Goal: Information Seeking & Learning: Learn about a topic

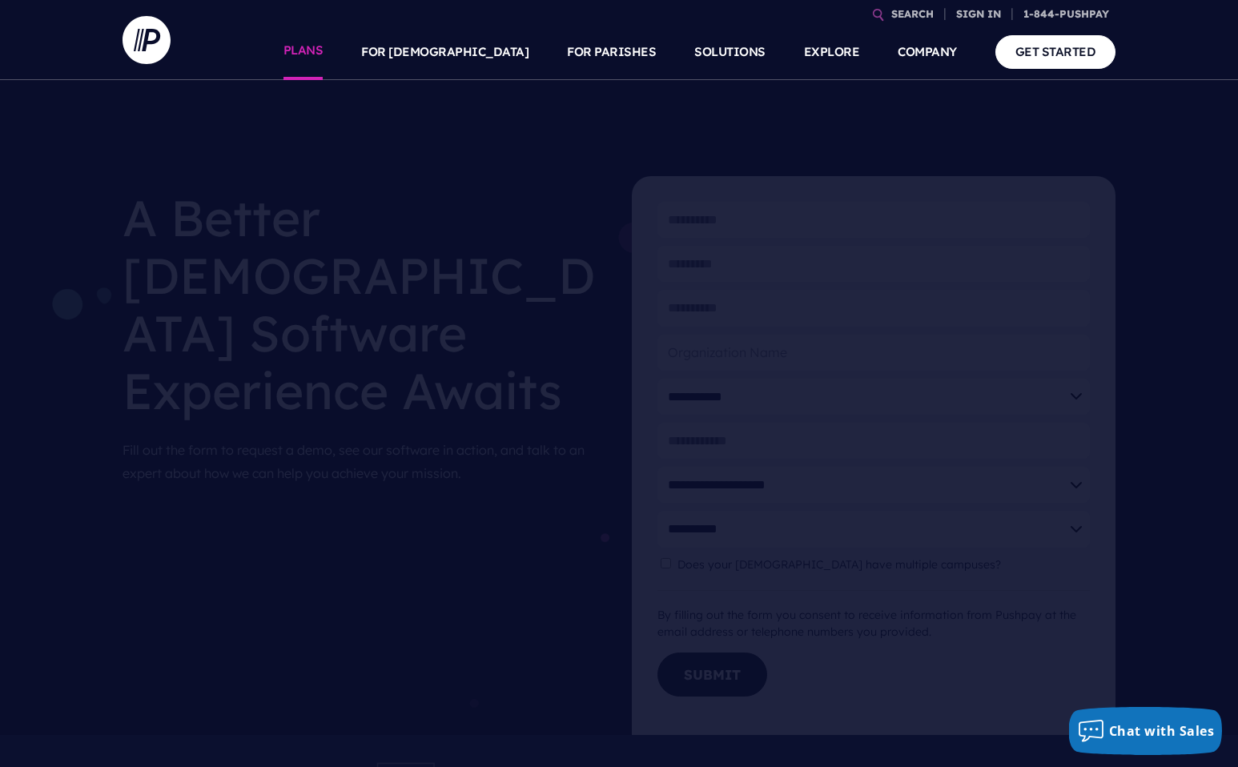
click at [324, 53] on link "PLANS" at bounding box center [304, 52] width 40 height 56
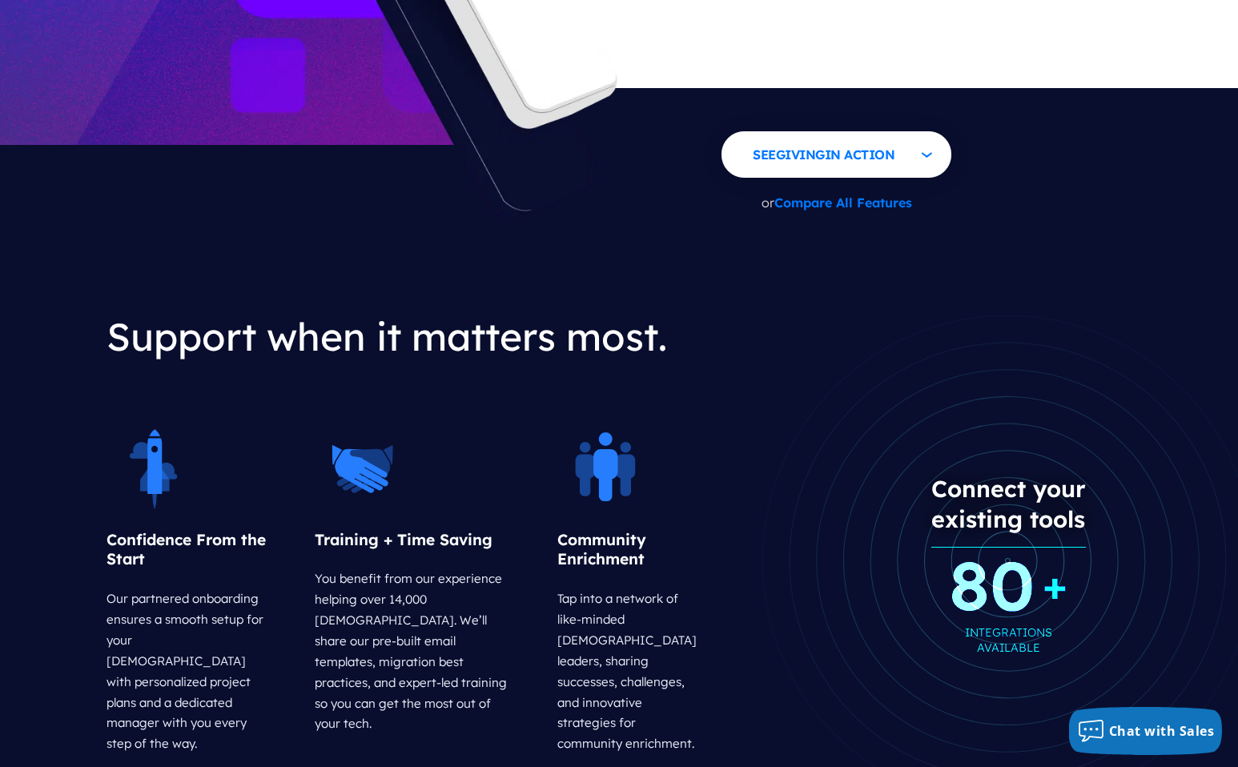
scroll to position [1962, 0]
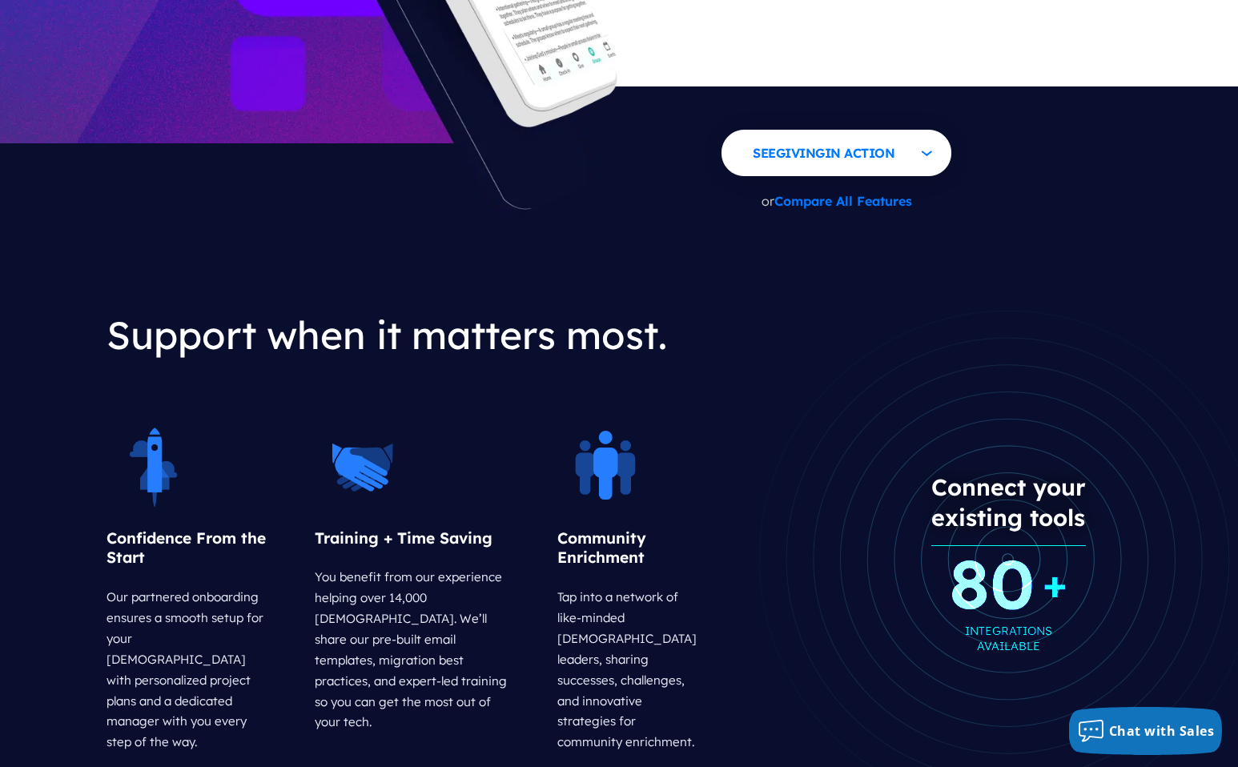
click at [854, 193] on link "Compare All Features" at bounding box center [844, 201] width 138 height 16
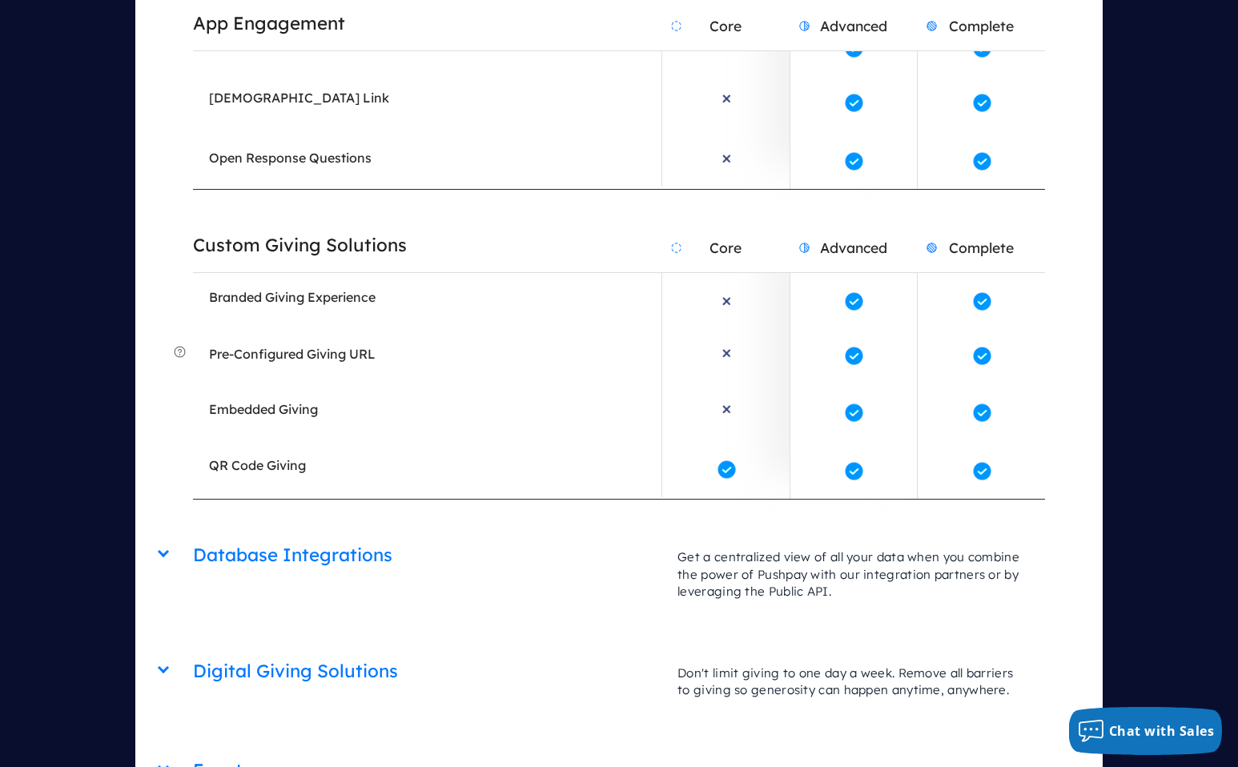
scroll to position [3543, 0]
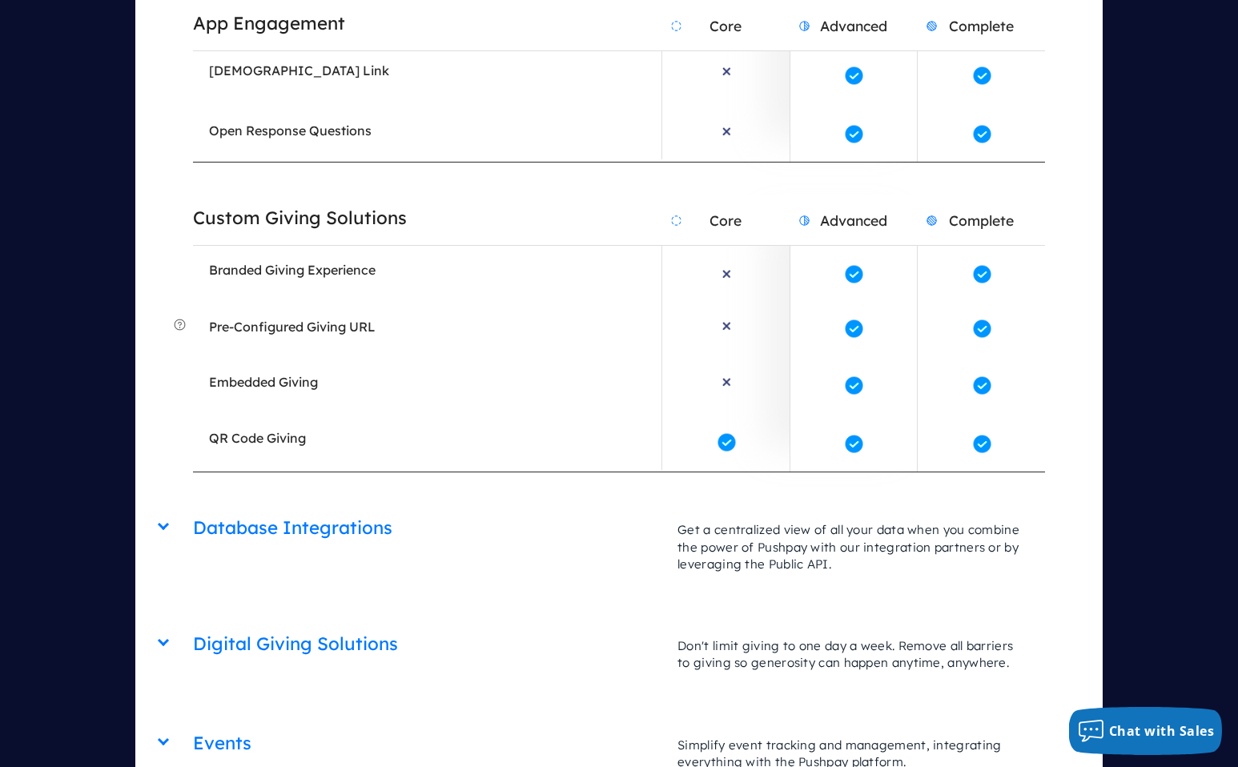
click at [193, 505] on div "Database Integrations Core Advanced Complete Get a centralized view of all your…" at bounding box center [618, 505] width 851 height 0
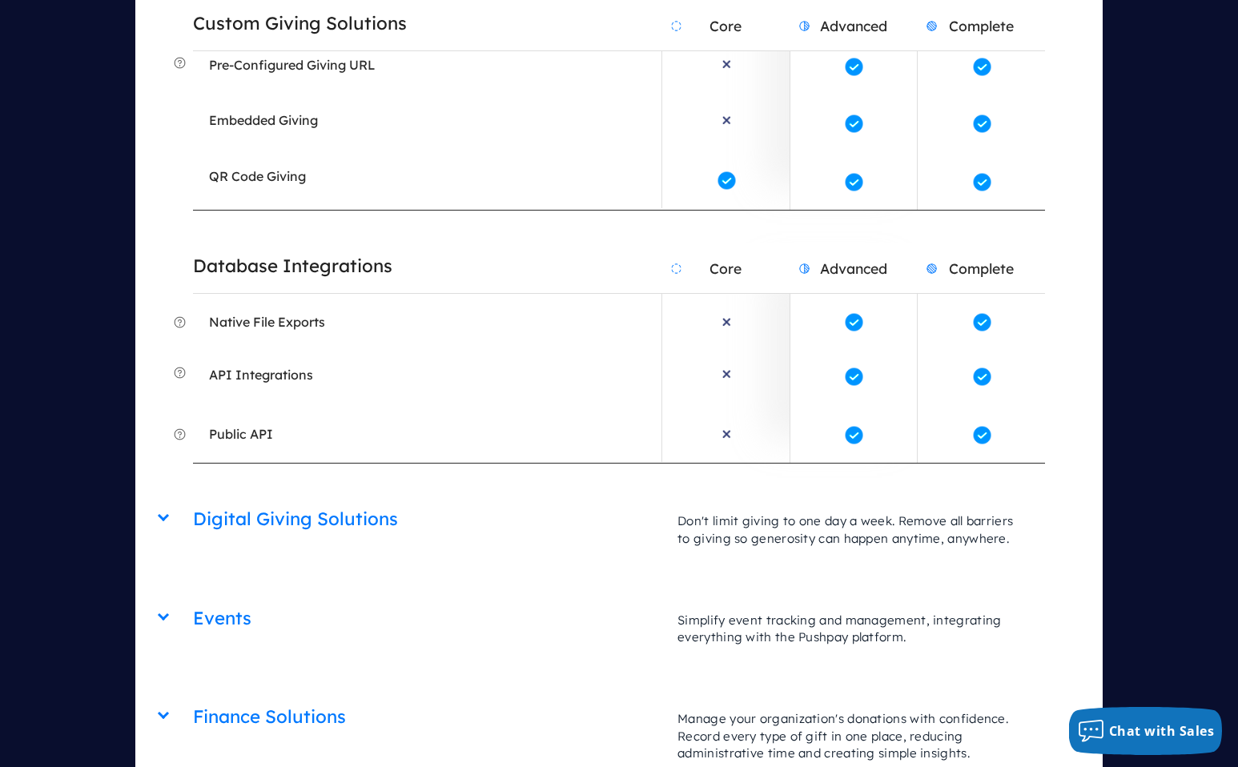
scroll to position [3821, 0]
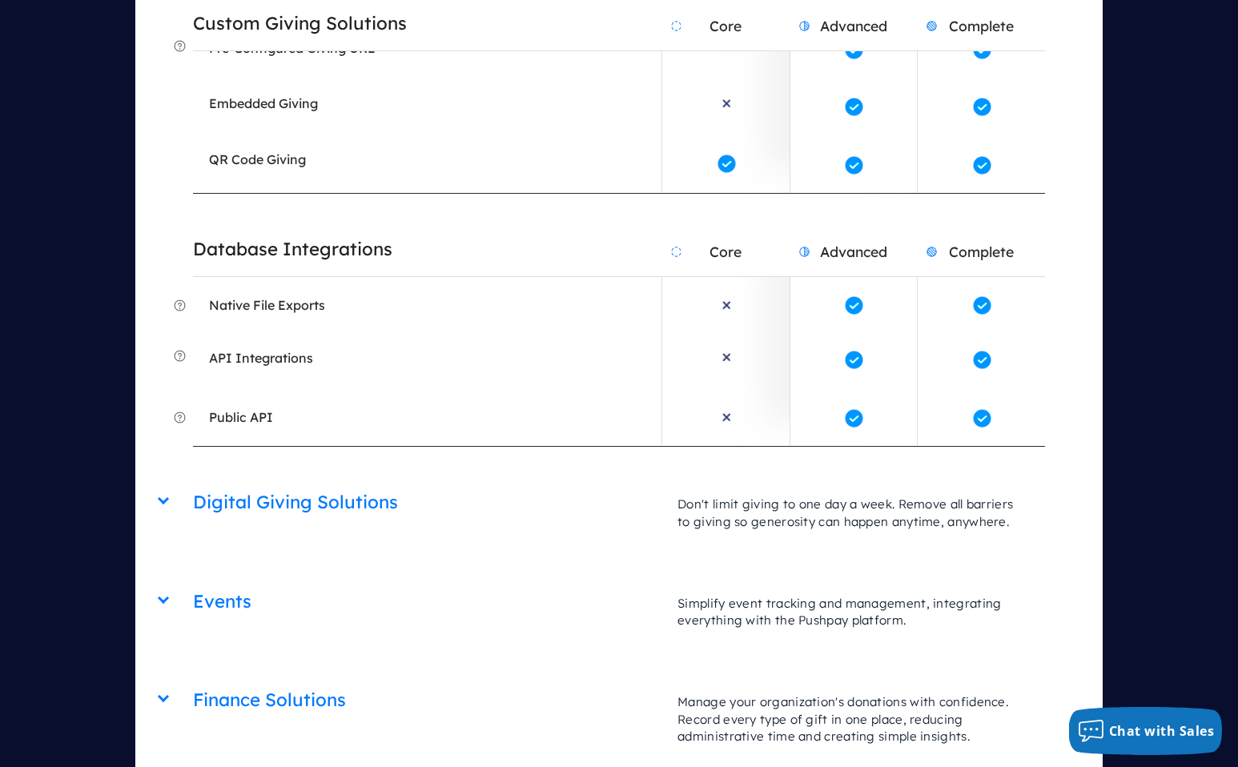
click at [193, 479] on div "Digital Giving Solutions Core Advanced Complete Don't limit giving to one day a…" at bounding box center [618, 479] width 851 height 0
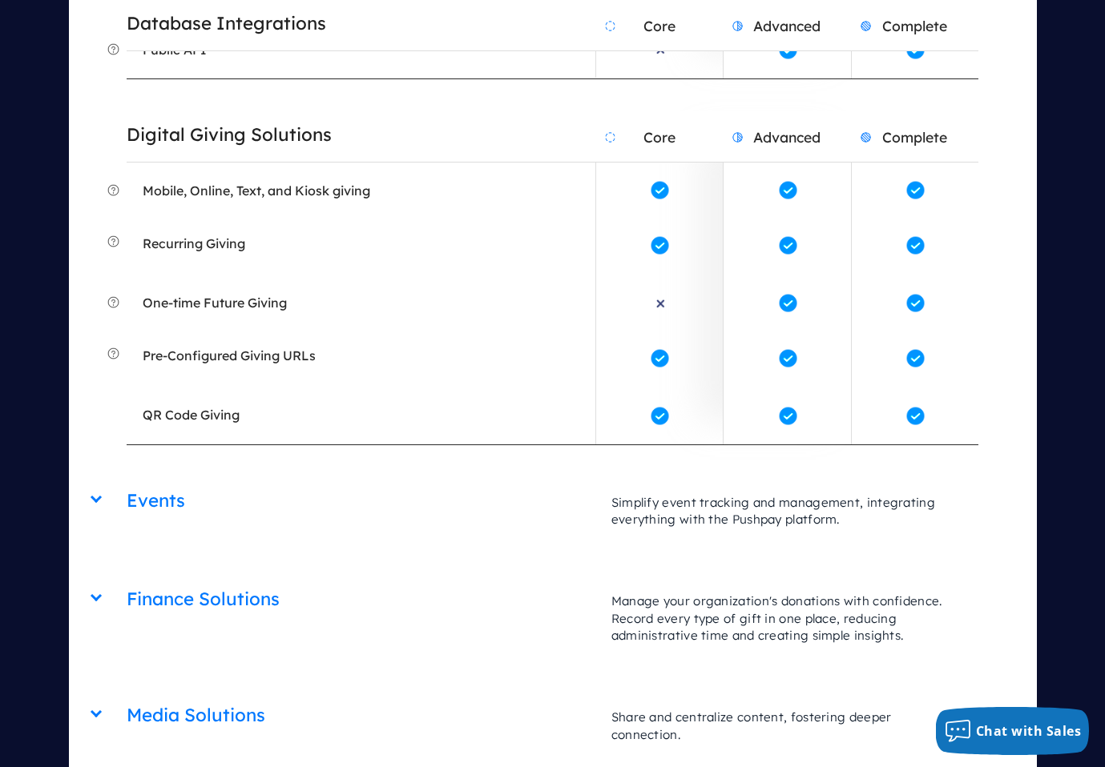
scroll to position [4191, 0]
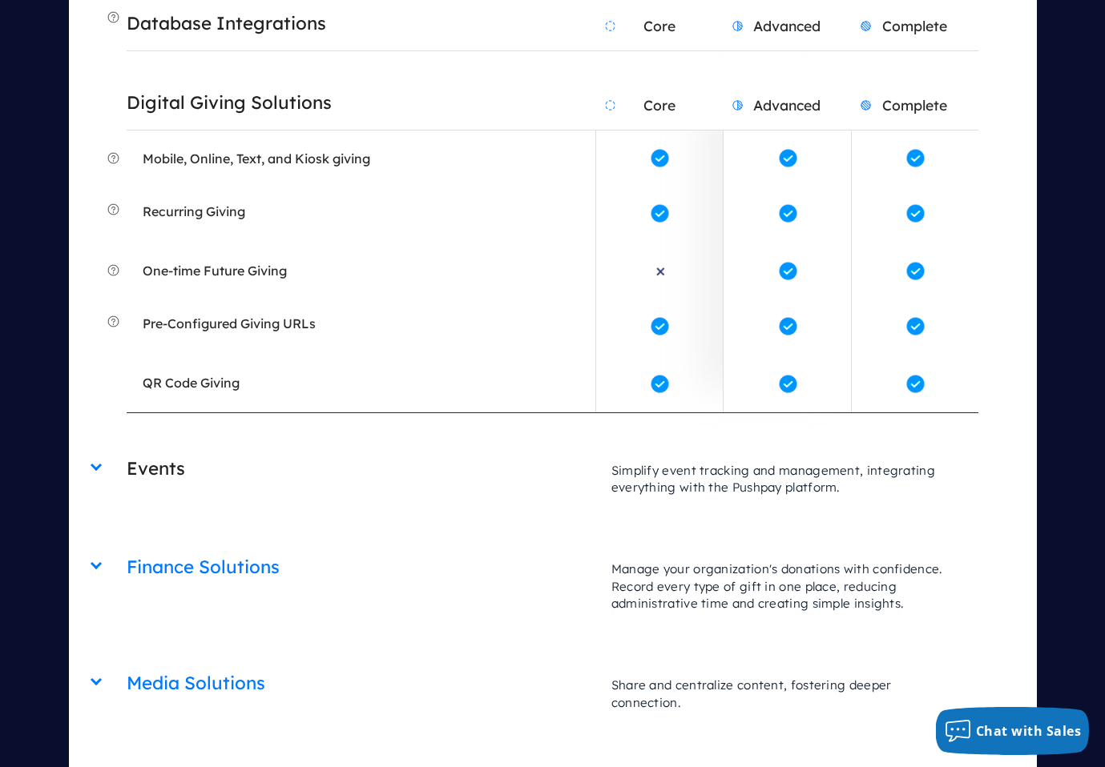
click at [139, 449] on h2 "Events" at bounding box center [361, 469] width 469 height 41
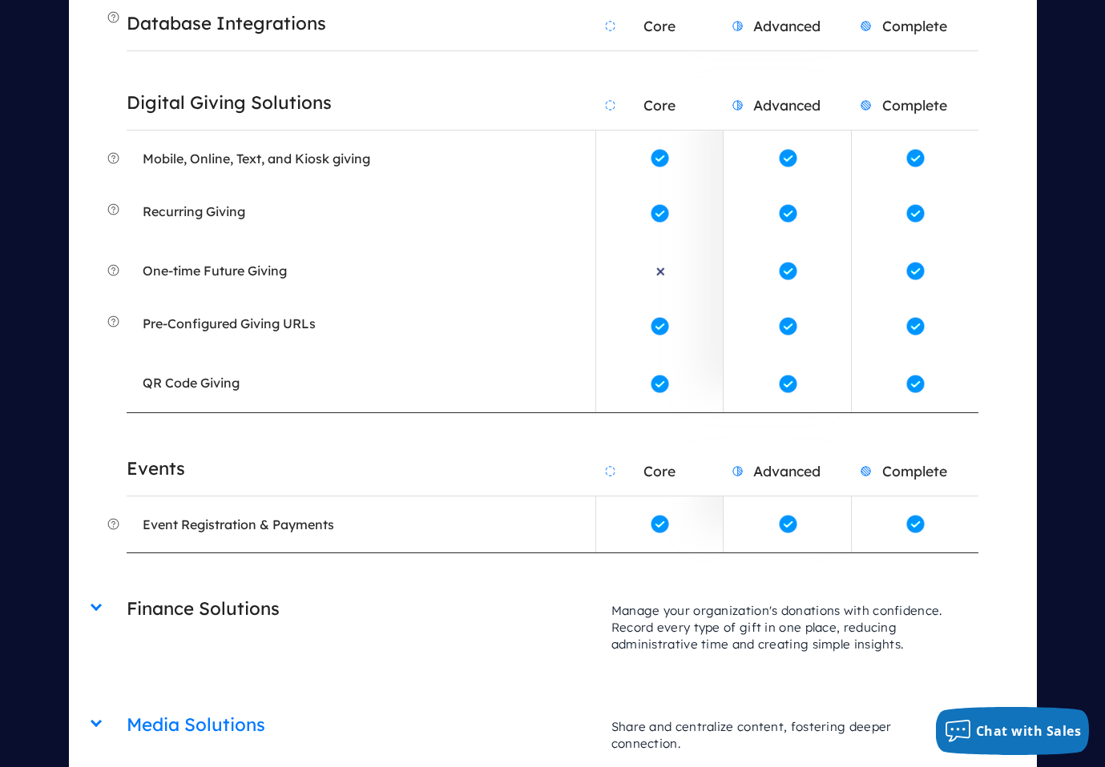
click at [146, 589] on h2 "Finance Solutions" at bounding box center [361, 609] width 469 height 41
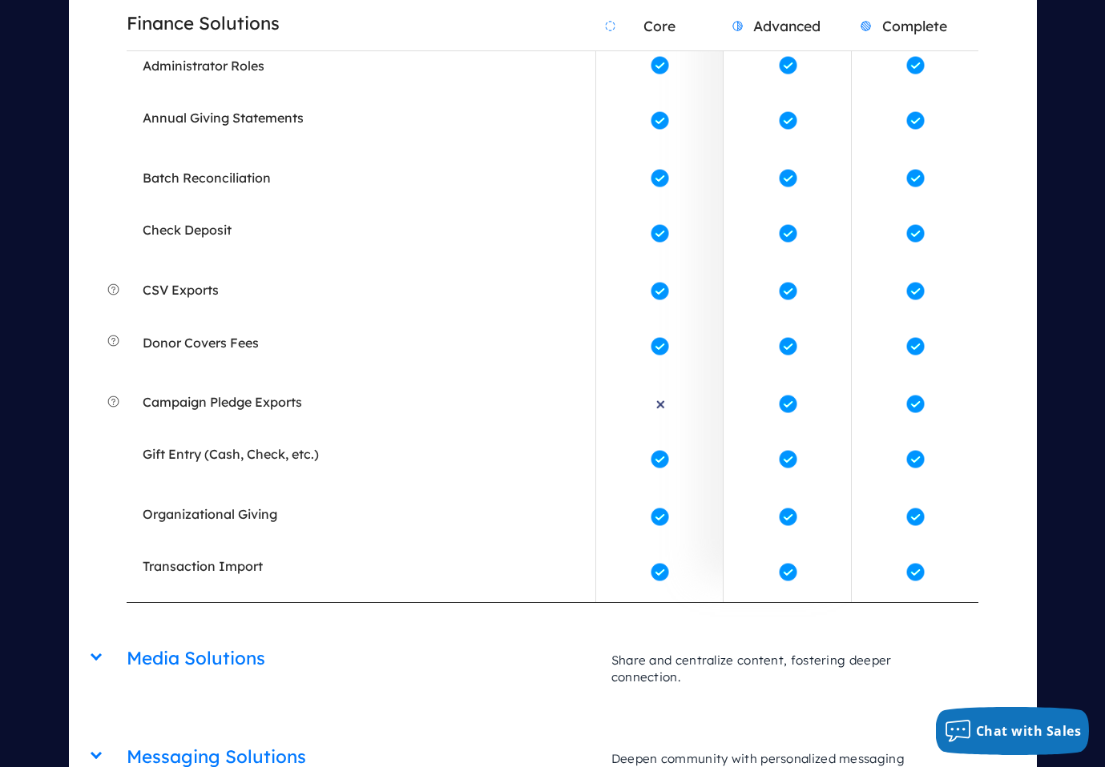
scroll to position [4792, 0]
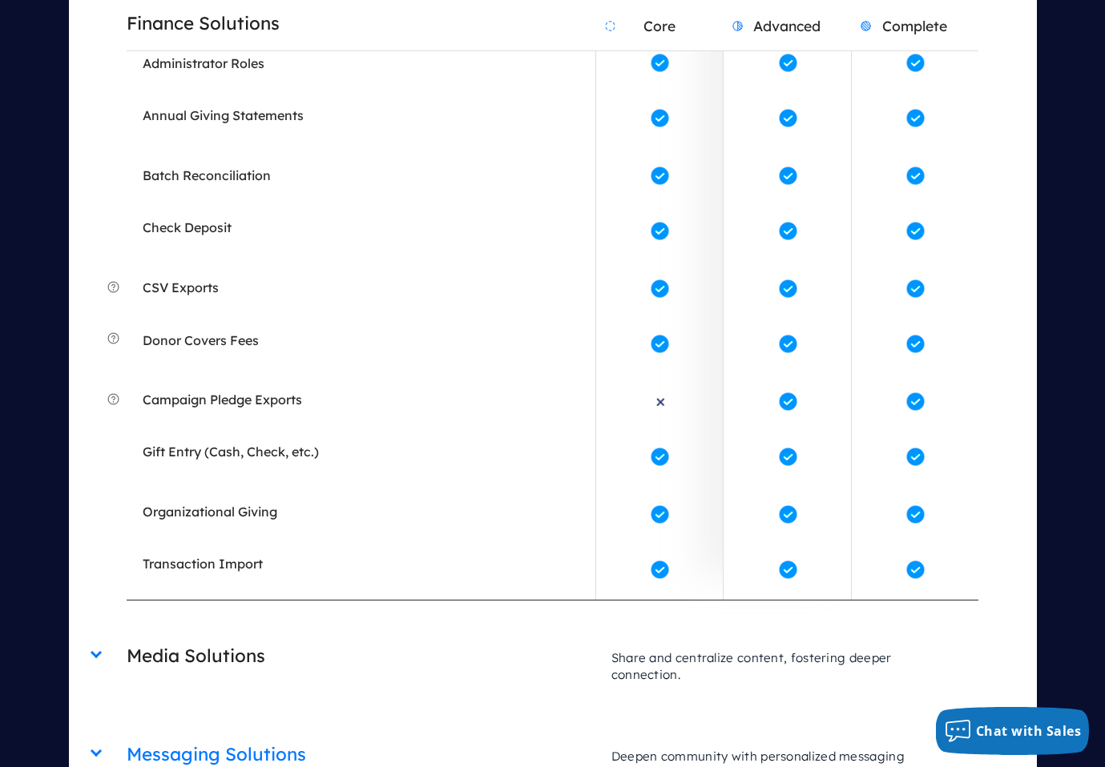
click at [153, 636] on h2 "Media Solutions" at bounding box center [361, 656] width 469 height 41
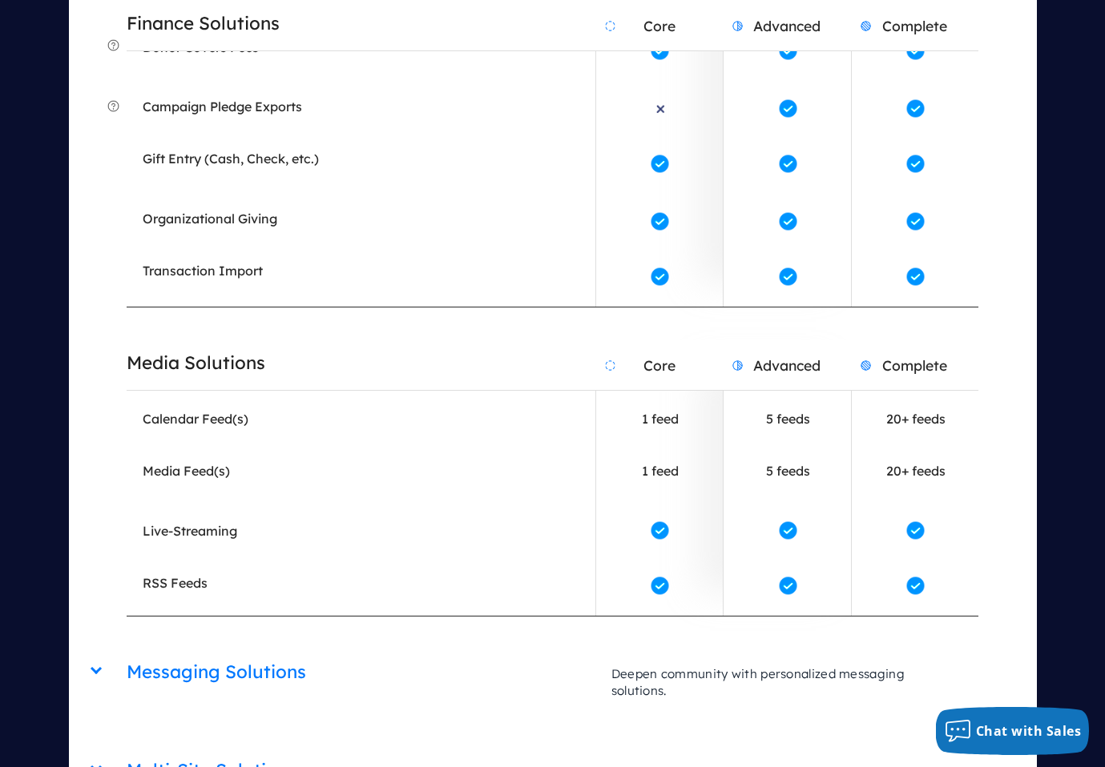
scroll to position [5086, 0]
click at [153, 651] on h2 "Messaging Solutions" at bounding box center [361, 671] width 469 height 41
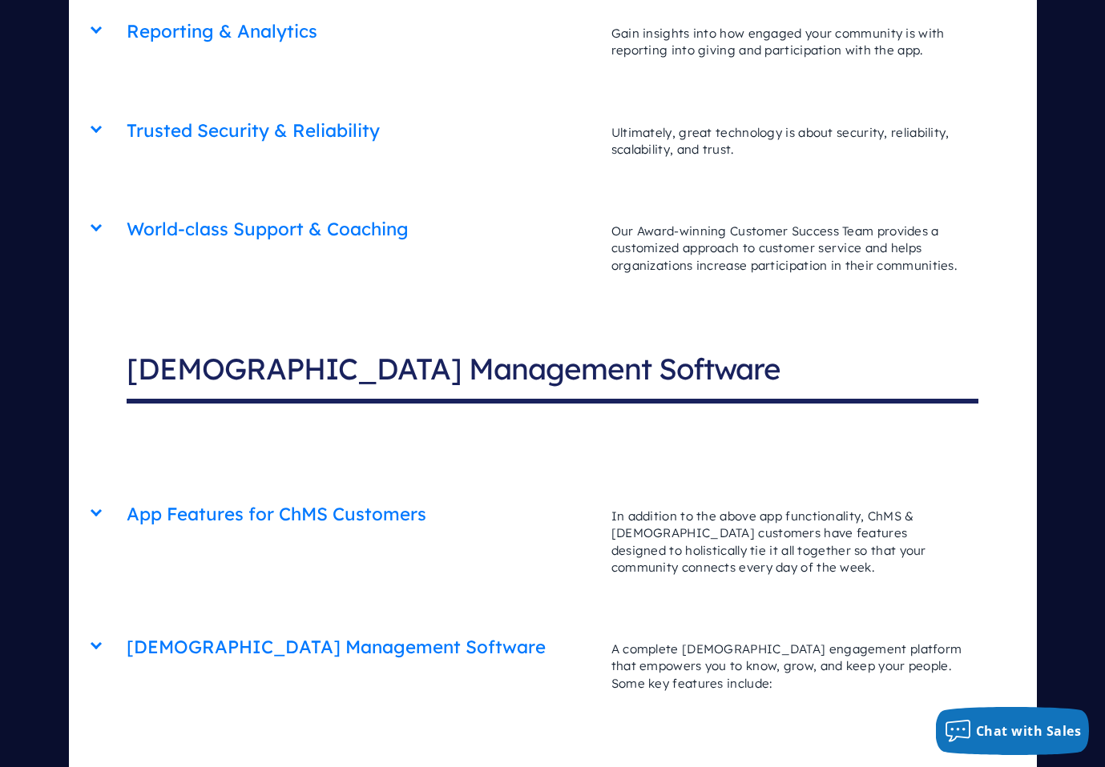
scroll to position [6226, 0]
click at [127, 490] on div "App Features for ChMS Customers Core Advanced Complete In addition to the above…" at bounding box center [552, 490] width 851 height 0
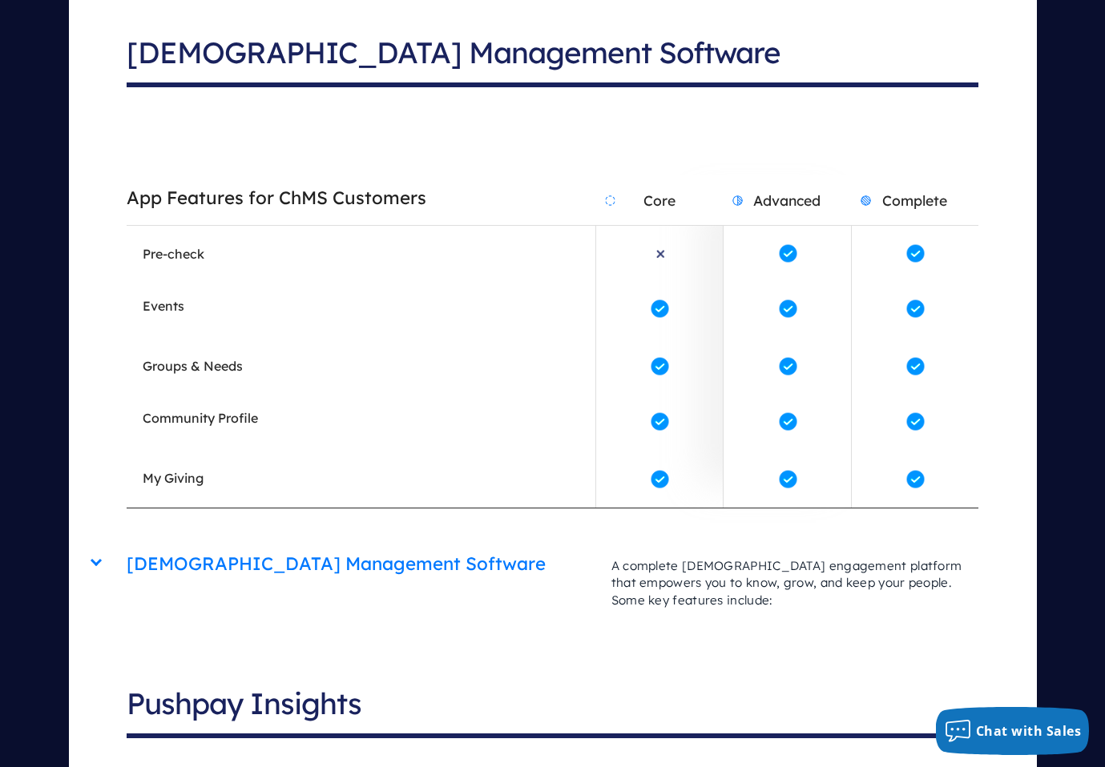
scroll to position [6545, 0]
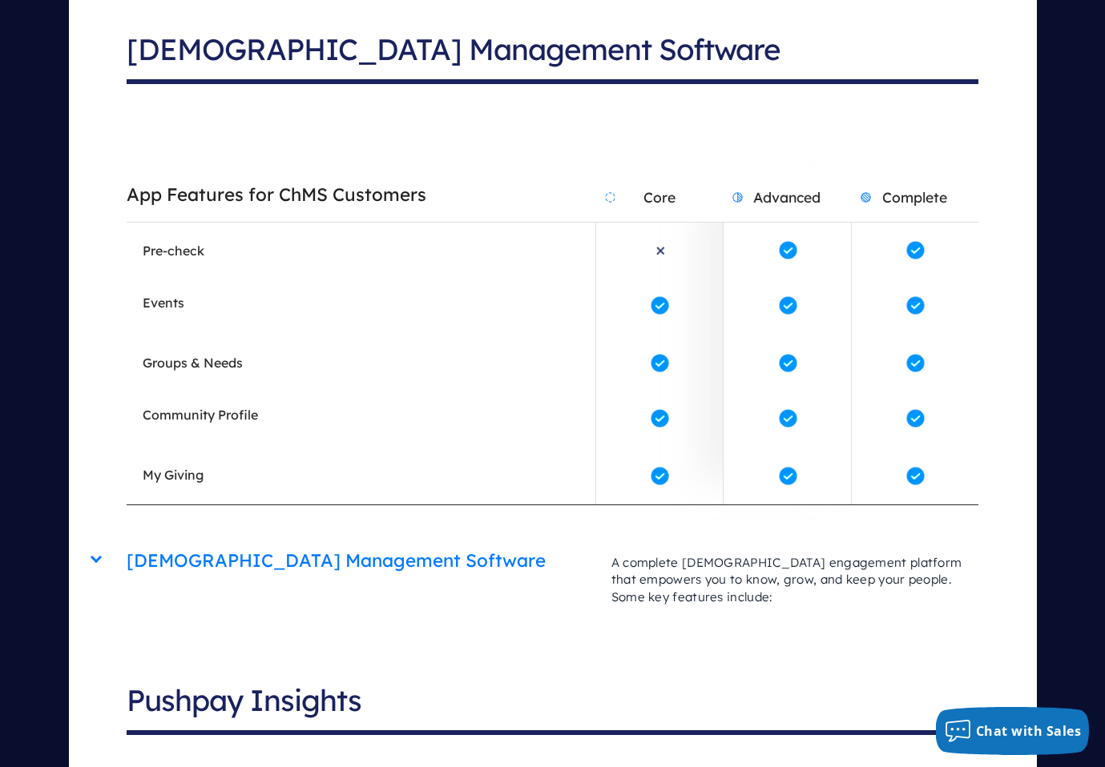
click at [127, 537] on div "[DEMOGRAPHIC_DATA] Management Software Core Advanced Complete A complete [DEMOG…" at bounding box center [552, 537] width 851 height 0
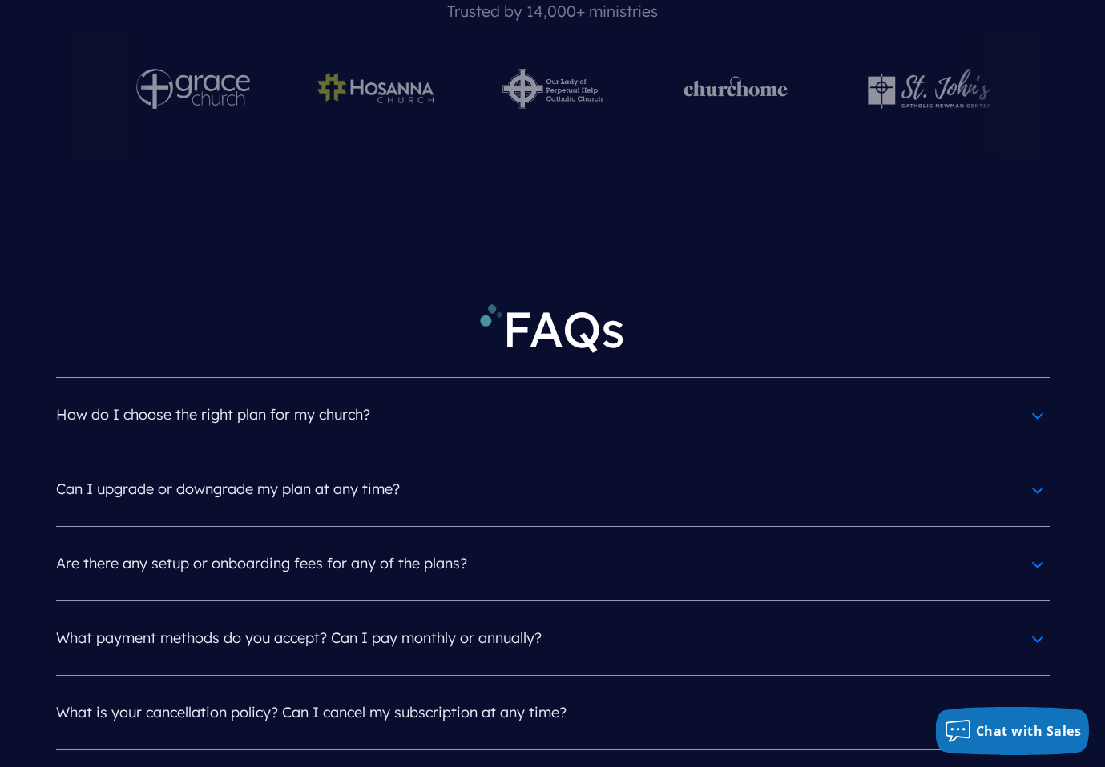
scroll to position [9855, 0]
click at [223, 617] on h4 "What payment methods do you accept? Can I pay monthly or annually?" at bounding box center [552, 638] width 993 height 42
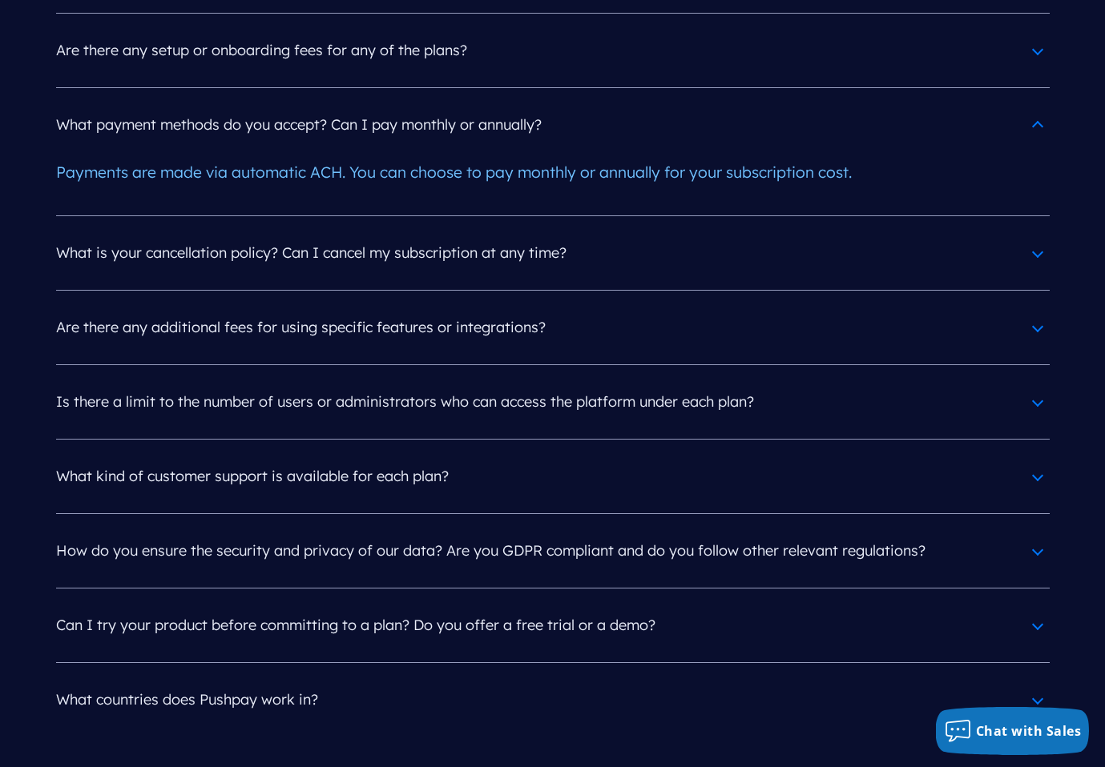
scroll to position [10376, 0]
